Goal: Complete application form: Complete application form

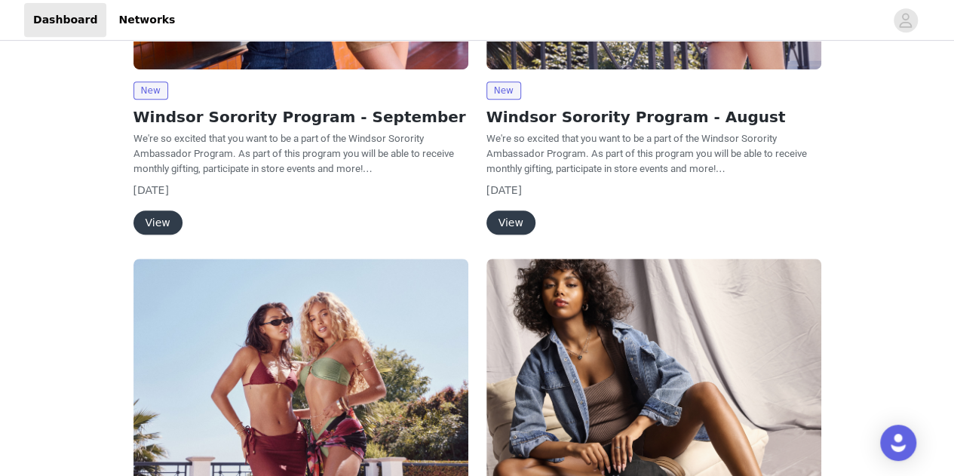
scroll to position [351, 0]
click at [225, 139] on span "We're so excited that you want to be a part of the Windsor Sorority Ambassador …" at bounding box center [294, 152] width 321 height 41
click at [147, 219] on button "View" at bounding box center [158, 222] width 49 height 24
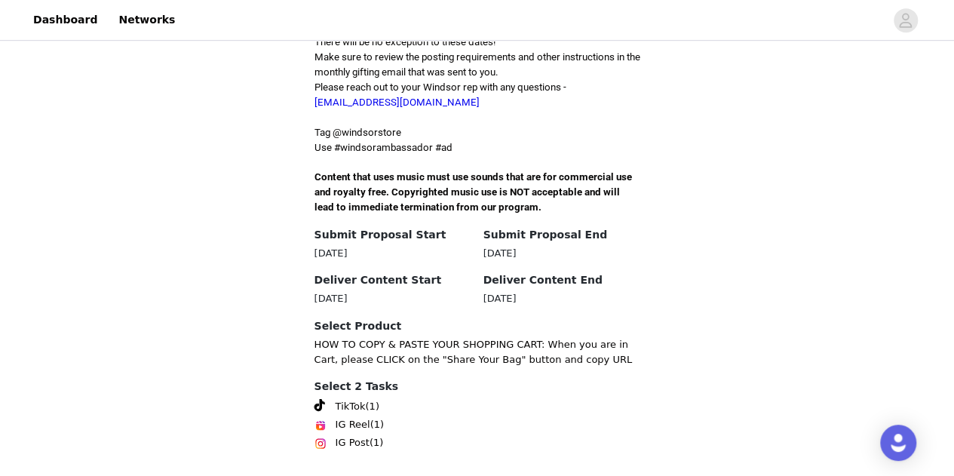
scroll to position [507, 0]
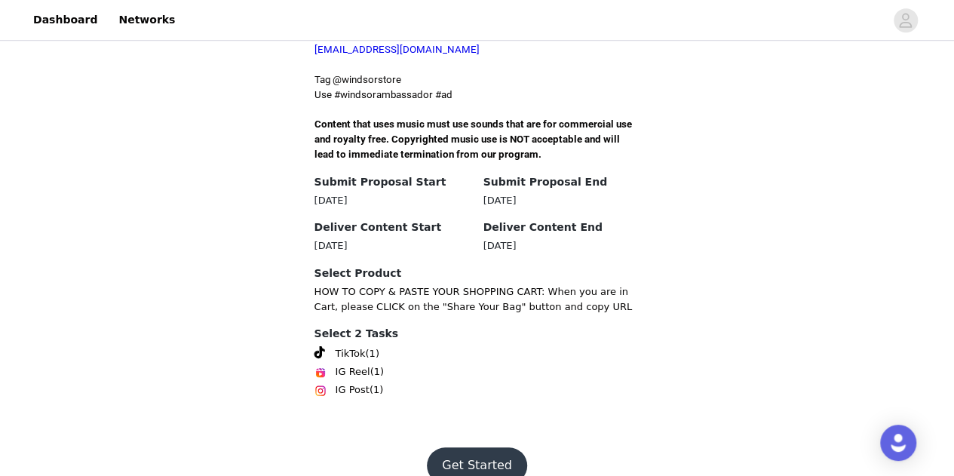
click at [457, 447] on button "Get Started" at bounding box center [477, 465] width 100 height 36
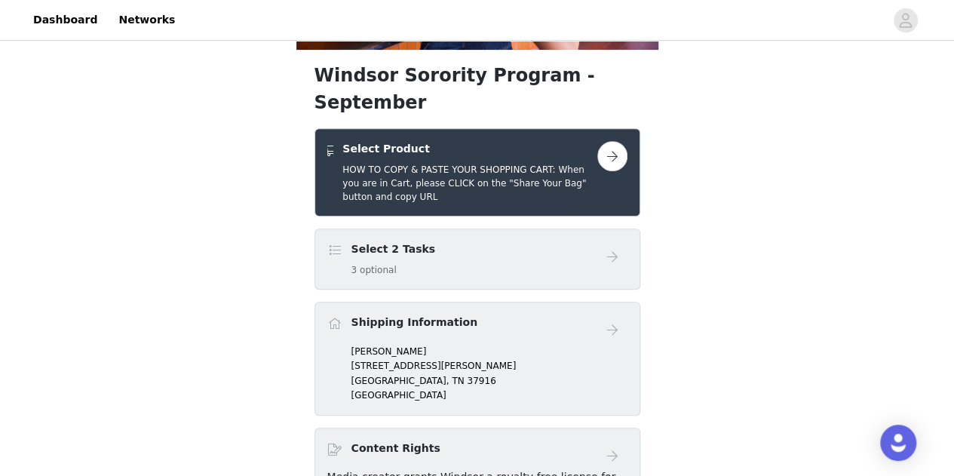
scroll to position [241, 0]
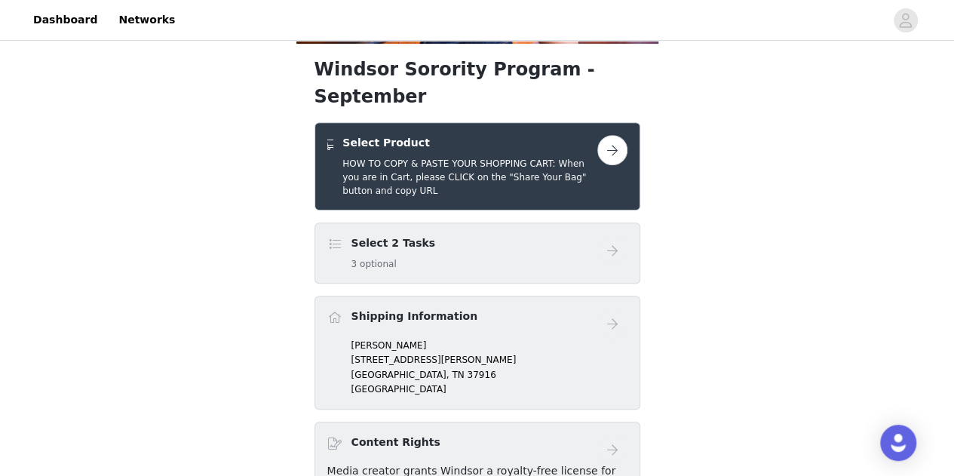
click at [606, 135] on button "button" at bounding box center [612, 150] width 30 height 30
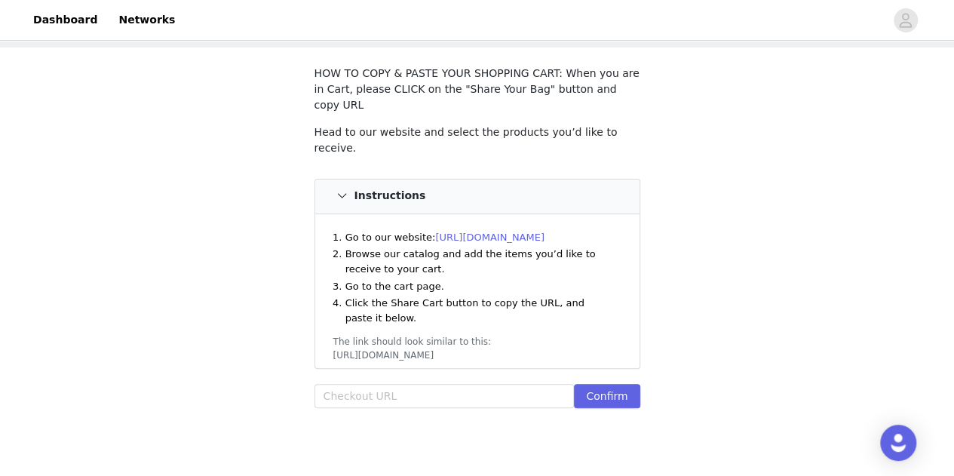
scroll to position [75, 0]
click at [394, 385] on input "text" at bounding box center [445, 395] width 260 height 24
paste input "[URL][DOMAIN_NAME]"
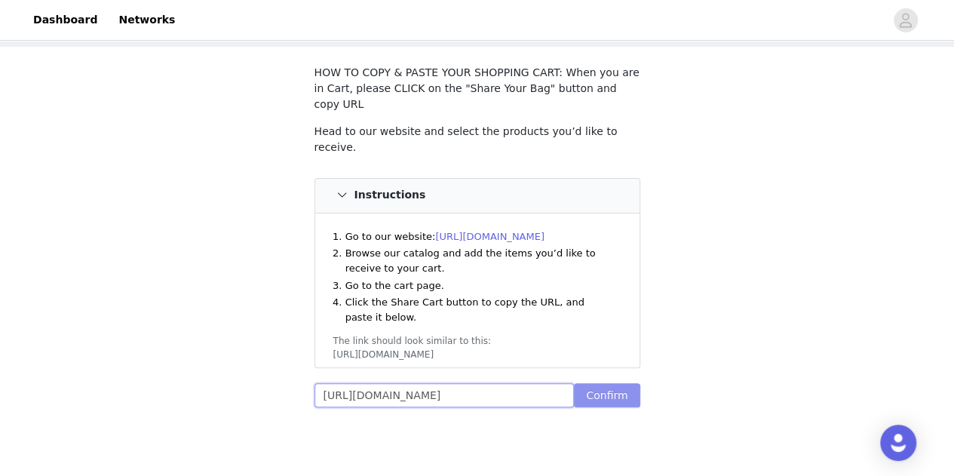
type input "[URL][DOMAIN_NAME]"
click at [591, 383] on button "Confirm" at bounding box center [607, 395] width 66 height 24
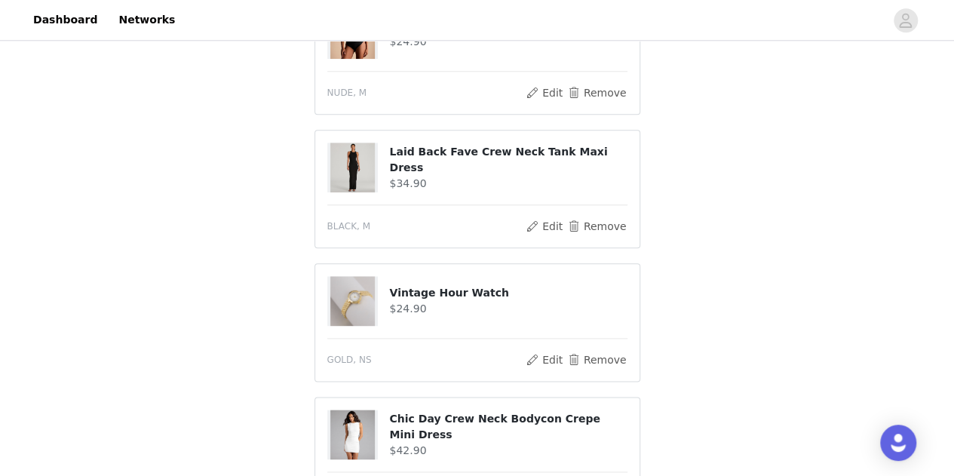
scroll to position [919, 0]
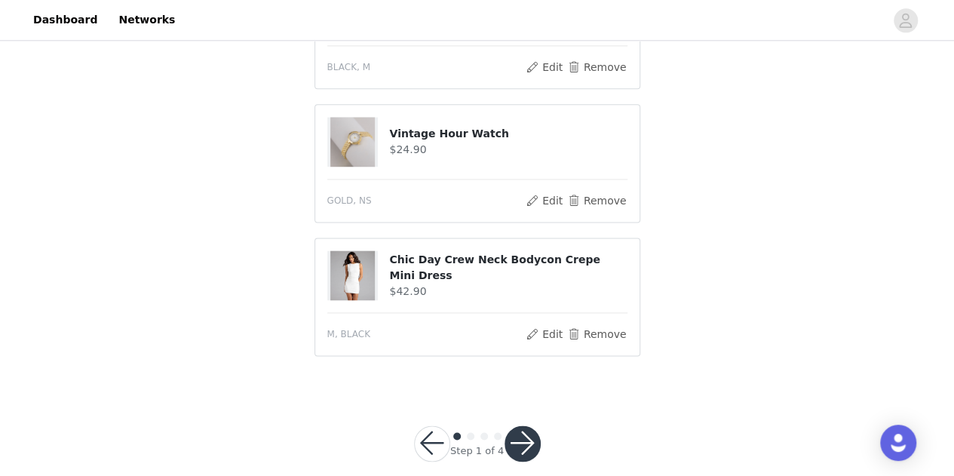
click at [529, 425] on button "button" at bounding box center [523, 443] width 36 height 36
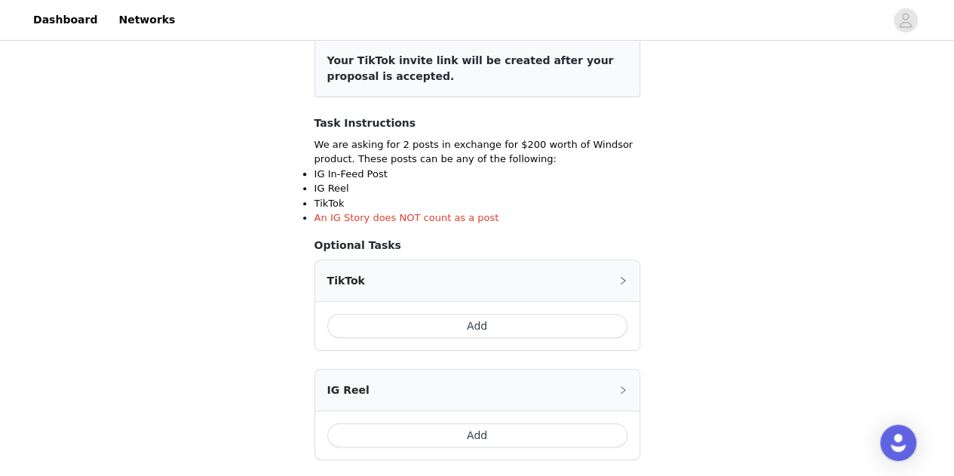
scroll to position [196, 0]
click at [483, 328] on button "Add" at bounding box center [477, 327] width 300 height 24
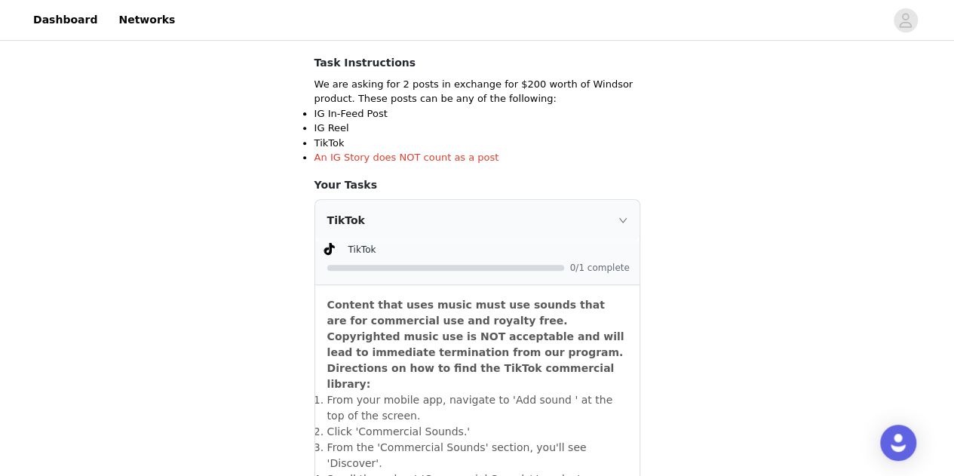
scroll to position [256, 0]
click at [626, 219] on icon "icon: right" at bounding box center [623, 221] width 9 height 9
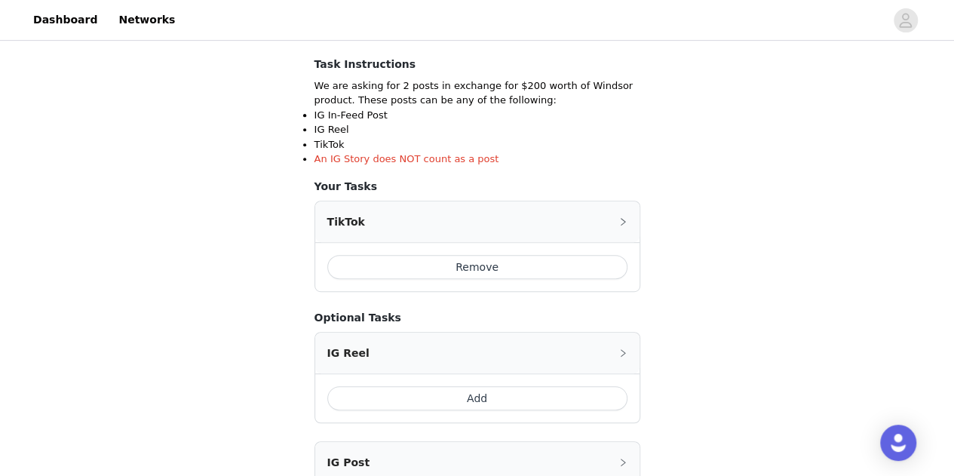
click at [626, 219] on icon "icon: right" at bounding box center [623, 221] width 9 height 9
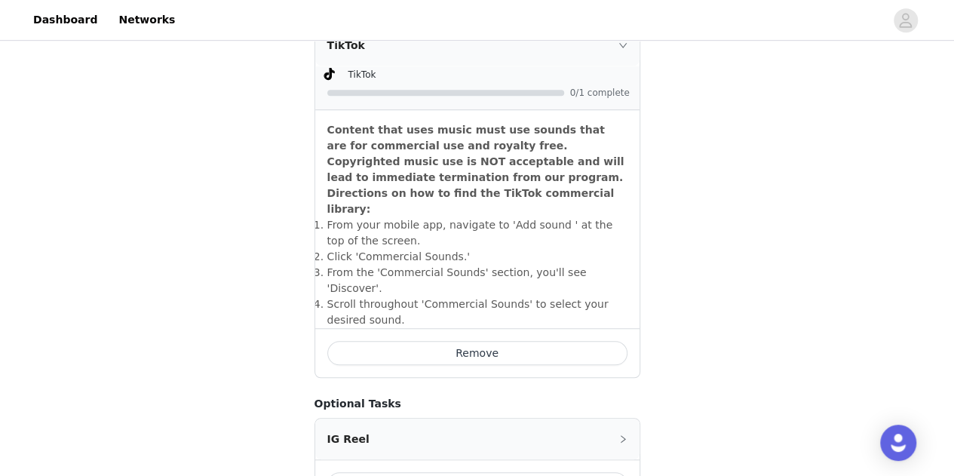
scroll to position [683, 0]
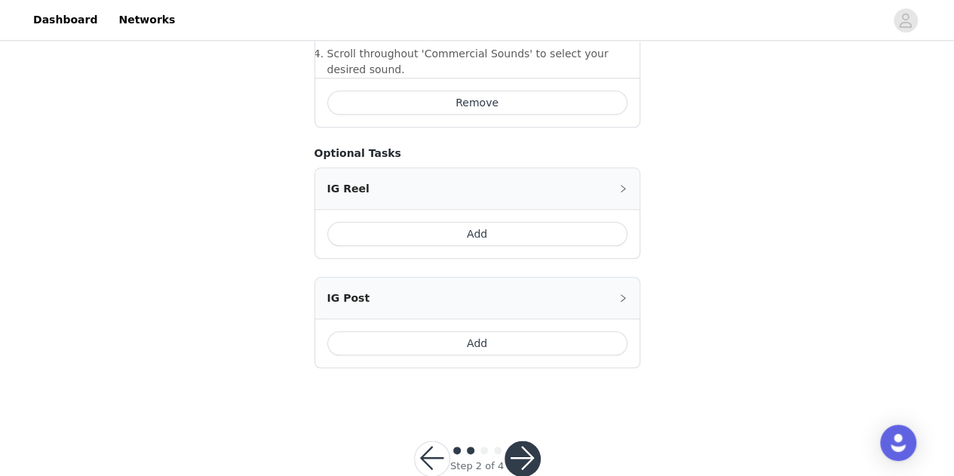
click at [525, 440] on button "button" at bounding box center [523, 458] width 36 height 36
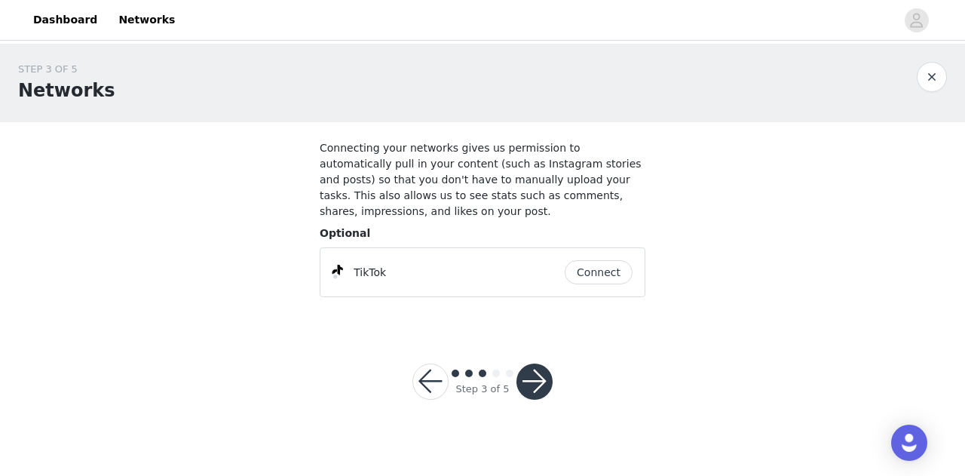
click at [590, 260] on button "Connect" at bounding box center [599, 272] width 68 height 24
click at [541, 371] on button "button" at bounding box center [535, 382] width 36 height 36
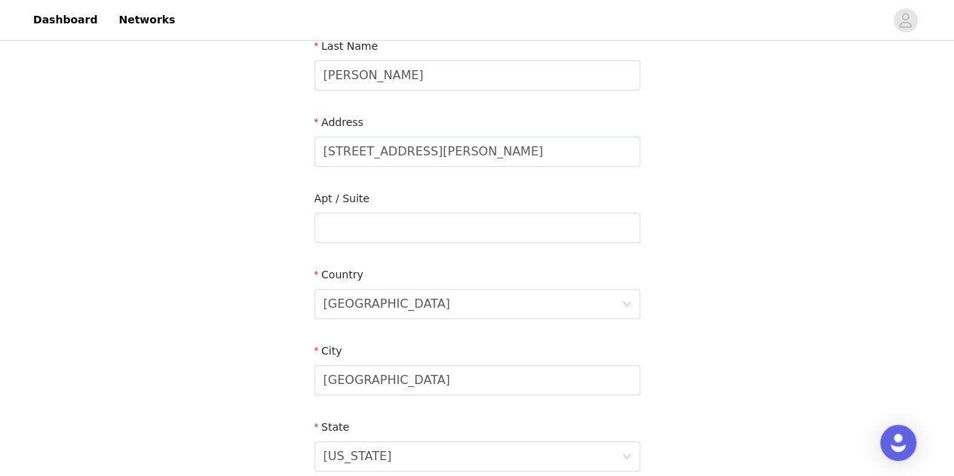
scroll to position [552, 0]
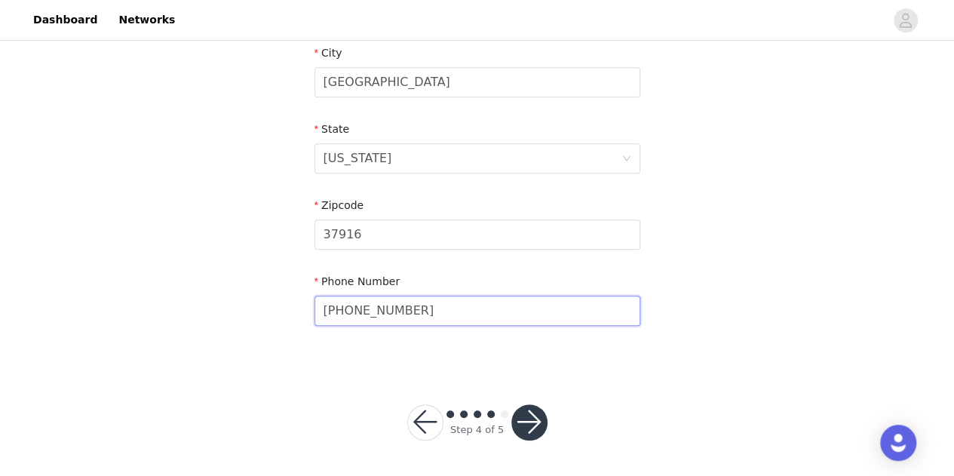
drag, startPoint x: 437, startPoint y: 322, endPoint x: 293, endPoint y: 324, distance: 144.8
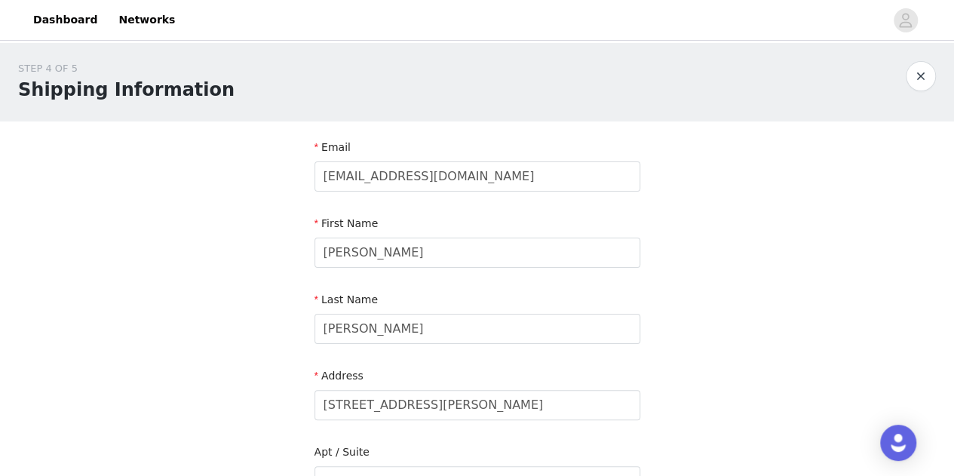
scroll to position [2, 0]
type input "4049096539"
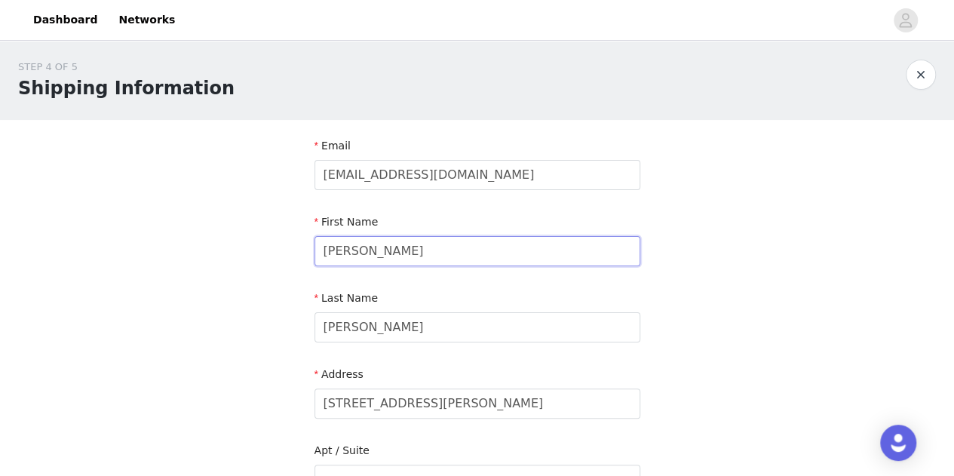
drag, startPoint x: 404, startPoint y: 263, endPoint x: 353, endPoint y: 266, distance: 51.4
click at [353, 266] on div "First Name [PERSON_NAME]" at bounding box center [478, 243] width 326 height 58
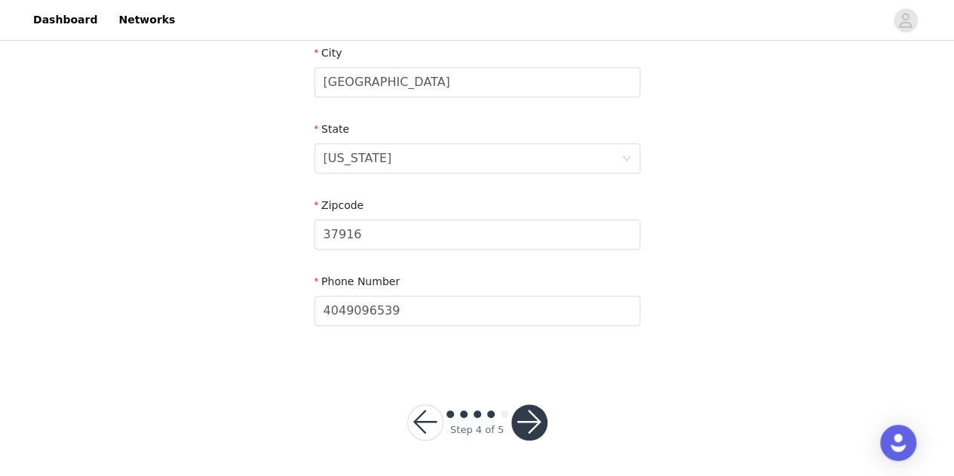
type input "[PERSON_NAME]"
click at [526, 417] on button "button" at bounding box center [529, 422] width 36 height 36
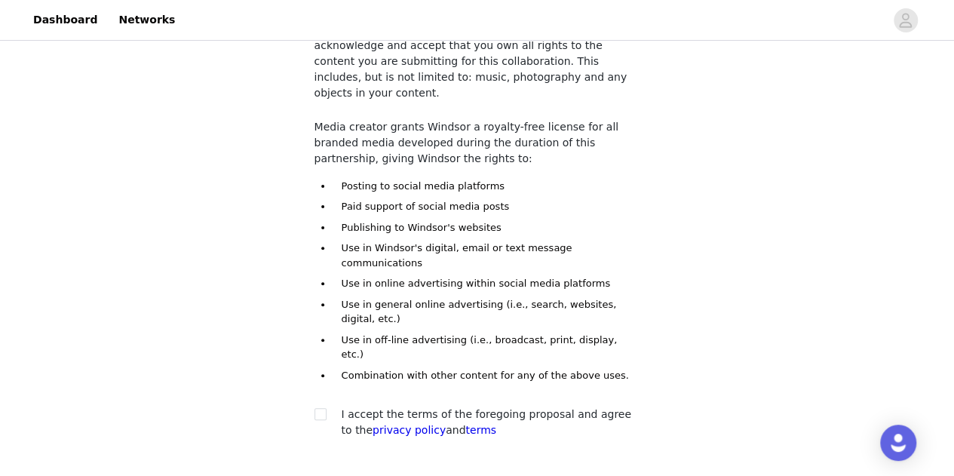
scroll to position [170, 0]
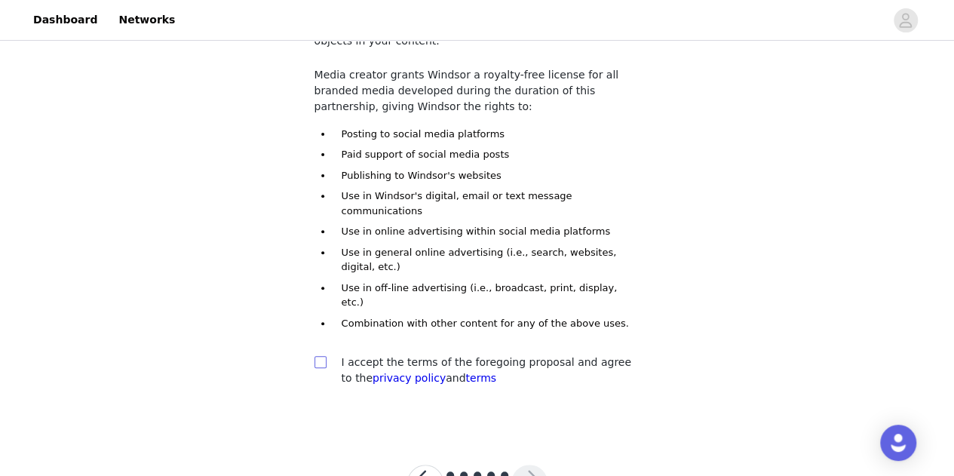
click at [315, 356] on input "checkbox" at bounding box center [320, 361] width 11 height 11
checkbox input "true"
click at [537, 465] on button "button" at bounding box center [529, 483] width 36 height 36
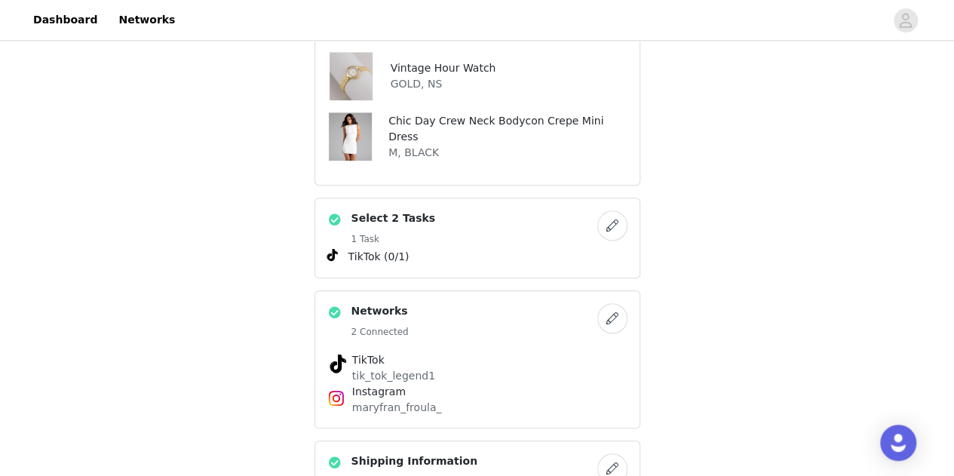
scroll to position [601, 0]
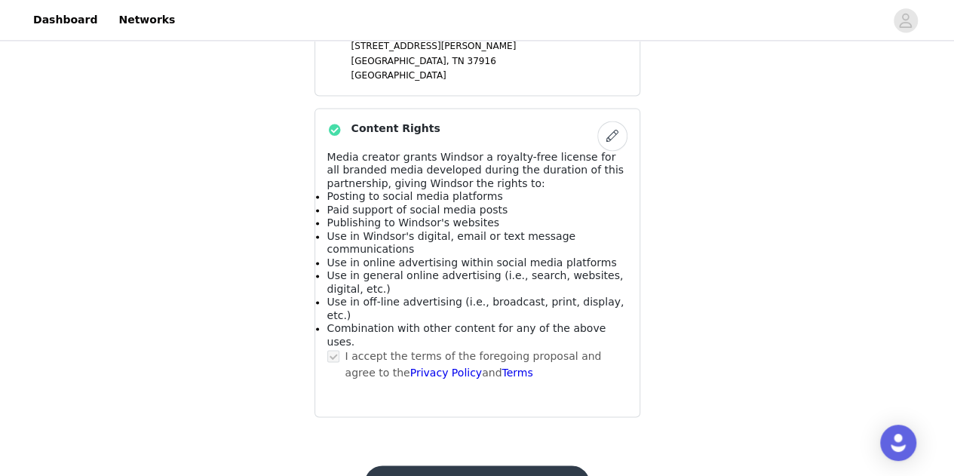
click at [465, 465] on button "Submit Proposal" at bounding box center [477, 483] width 226 height 36
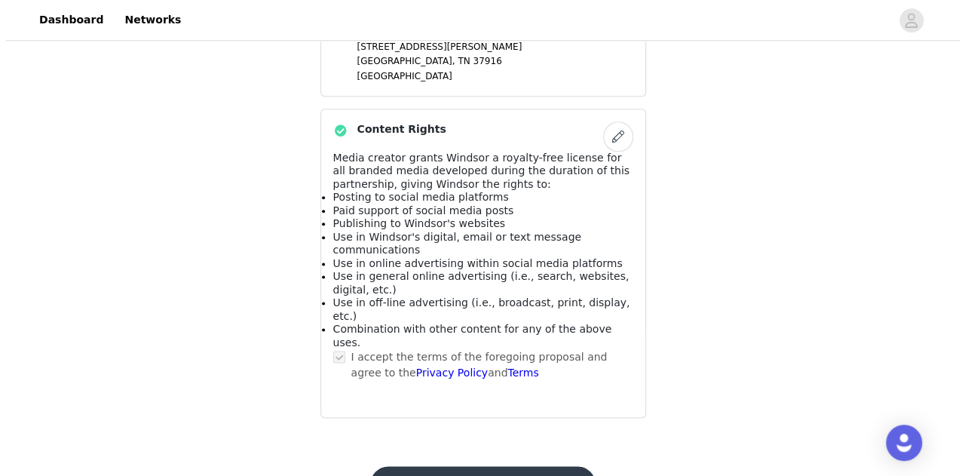
scroll to position [0, 0]
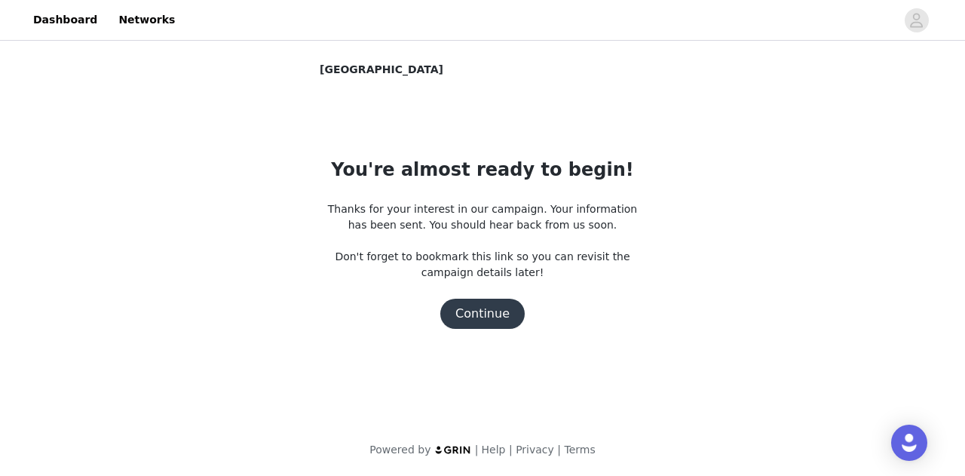
click at [480, 318] on button "Continue" at bounding box center [482, 314] width 84 height 30
